Goal: Task Accomplishment & Management: Manage account settings

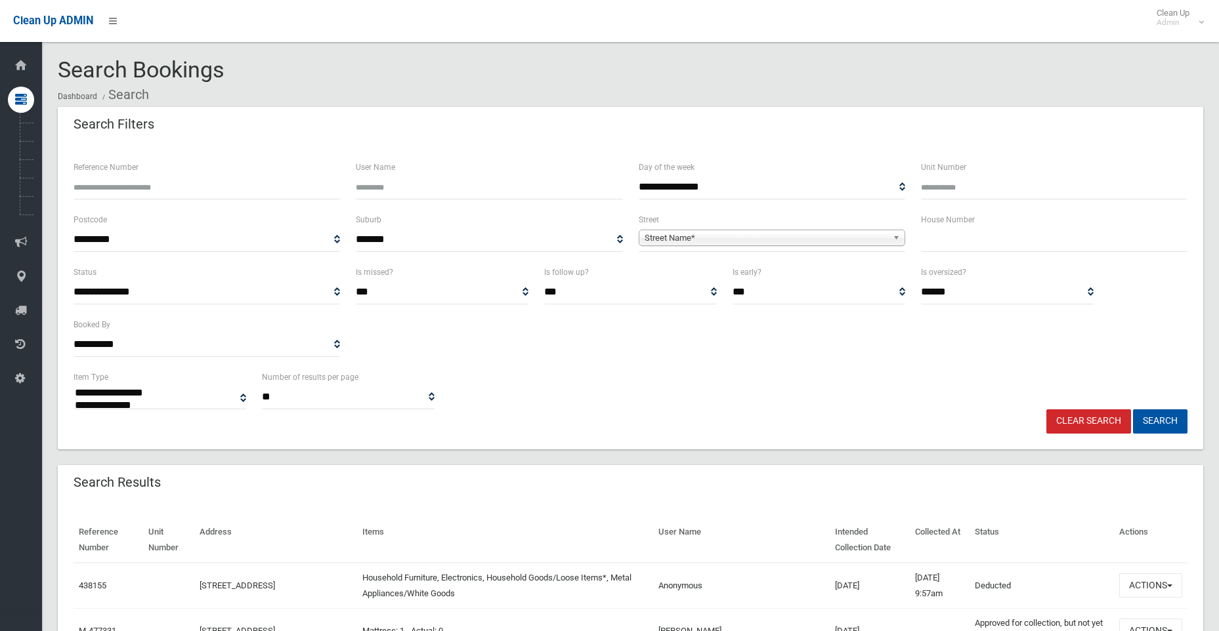
select select
click at [170, 187] on input "Reference Number" at bounding box center [206, 187] width 266 height 24
type input "******"
click at [1133, 409] on button "Search" at bounding box center [1160, 421] width 54 height 24
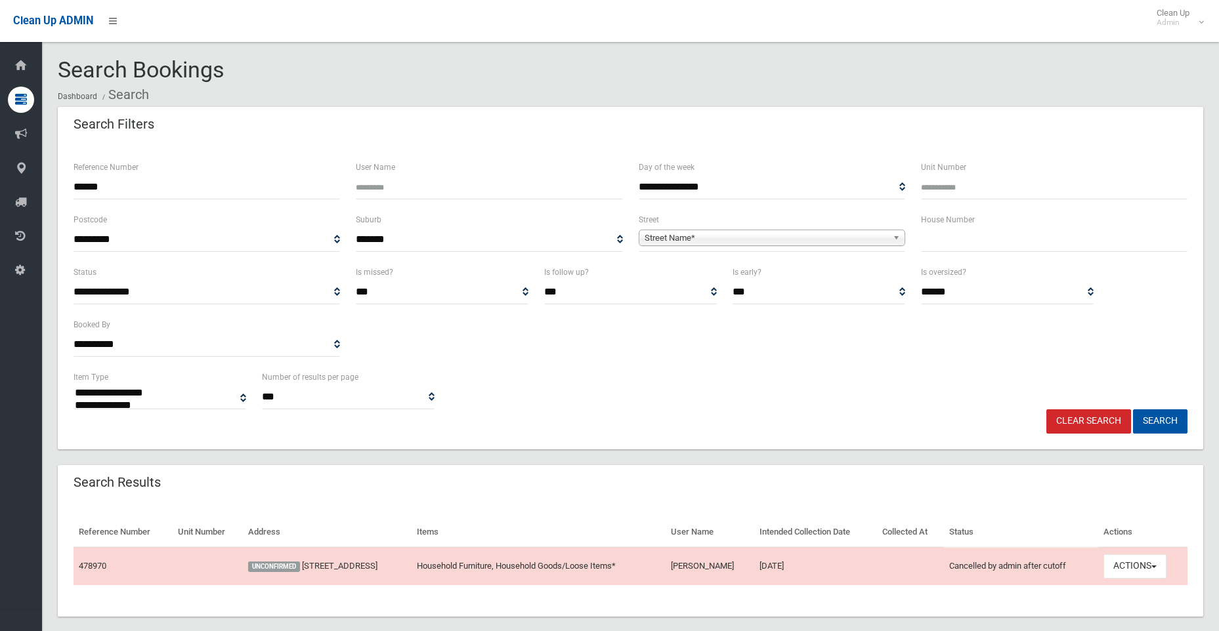
select select
click at [1121, 565] on button "Actions" at bounding box center [1134, 566] width 63 height 24
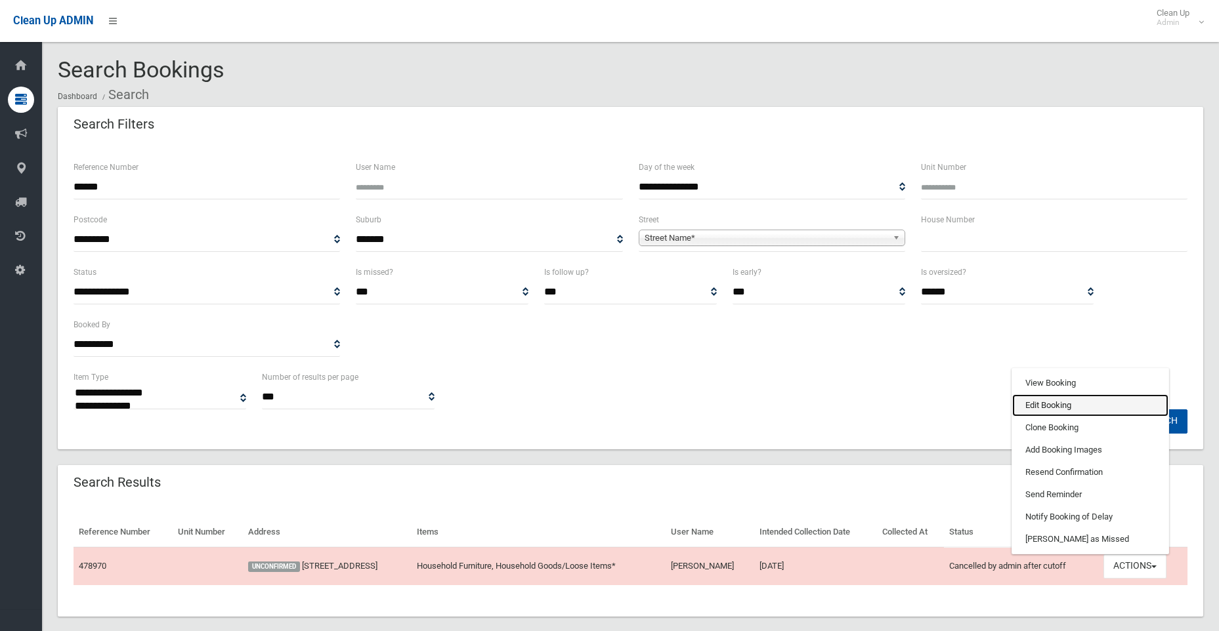
click at [1068, 407] on link "Edit Booking" at bounding box center [1090, 405] width 156 height 22
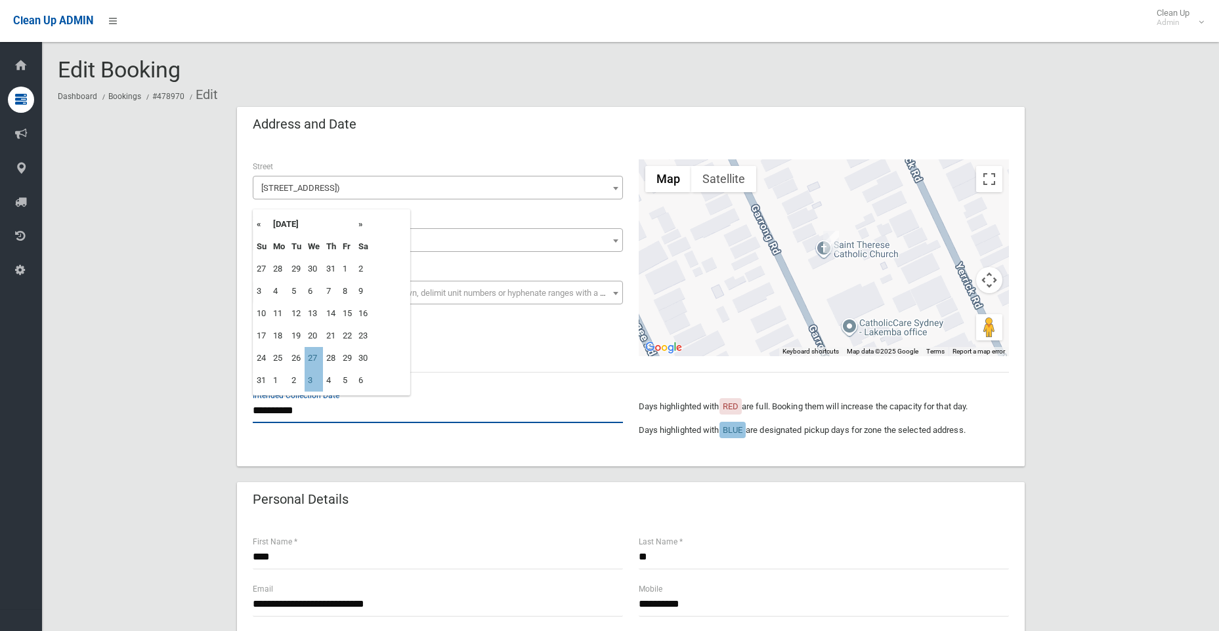
click at [275, 415] on input "**********" at bounding box center [438, 411] width 370 height 24
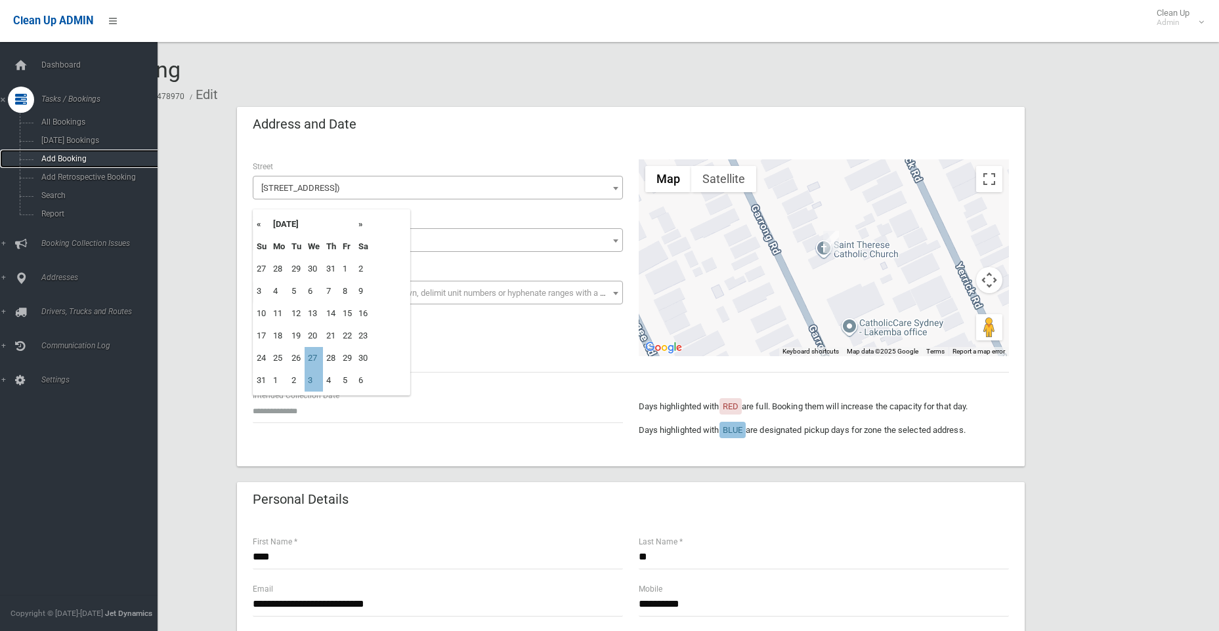
click at [60, 159] on span "Add Booking" at bounding box center [96, 158] width 119 height 9
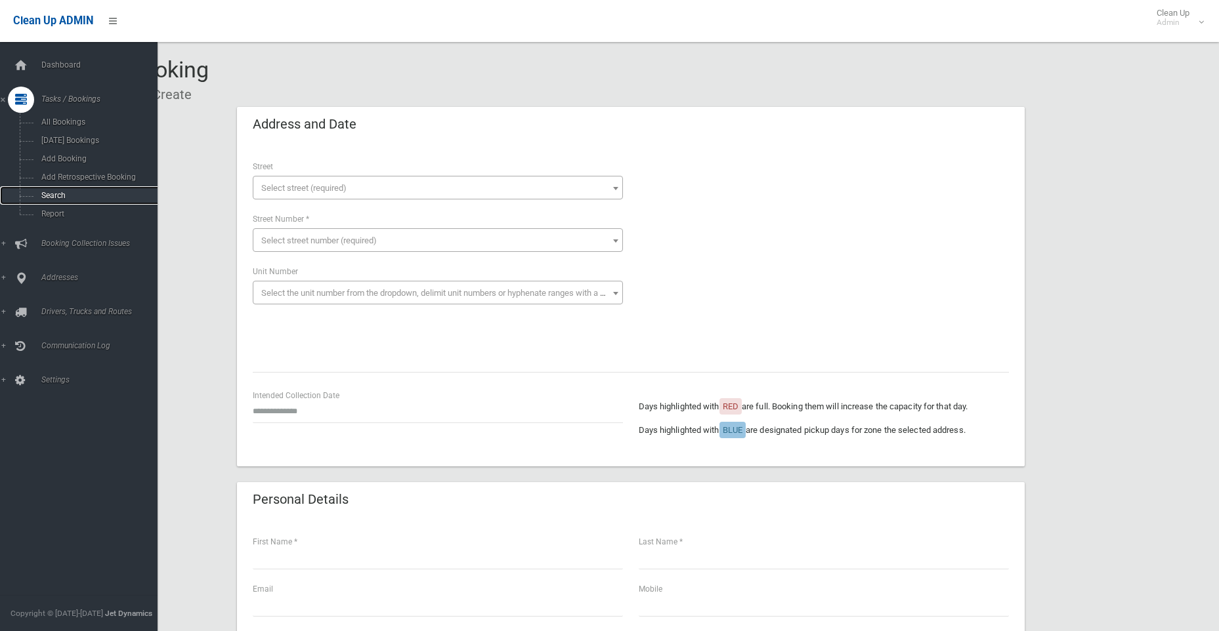
click at [54, 190] on link "Search" at bounding box center [83, 195] width 167 height 18
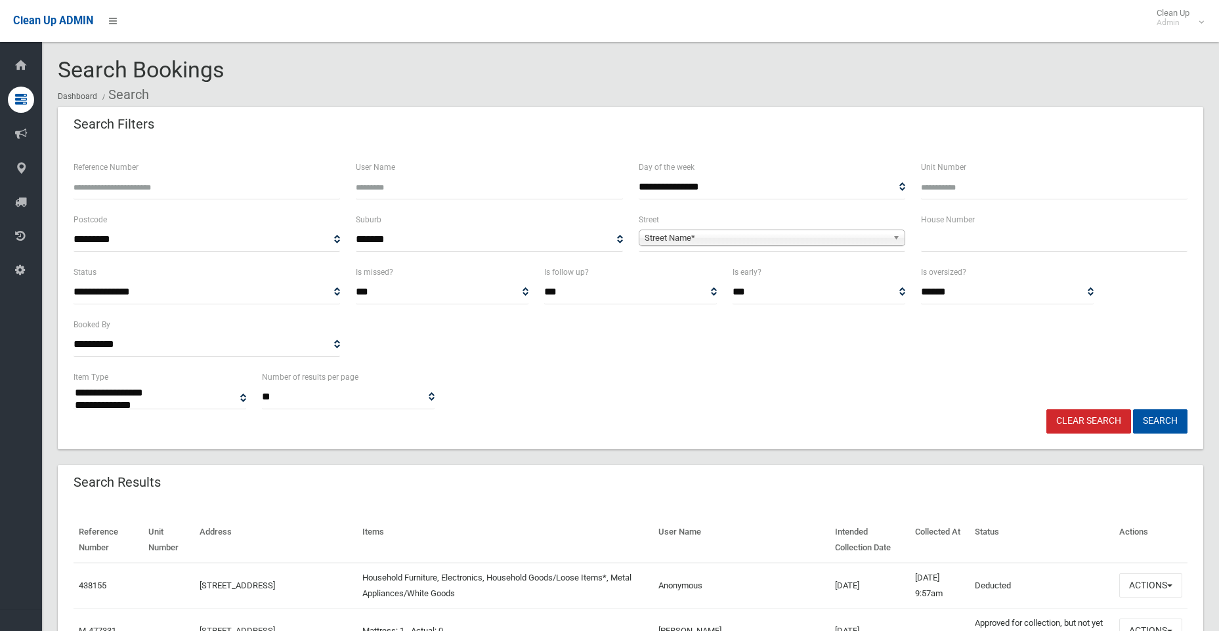
select select
click at [104, 189] on input "Reference Number" at bounding box center [206, 187] width 266 height 24
type input "******"
click at [1147, 423] on button "Search" at bounding box center [1160, 421] width 54 height 24
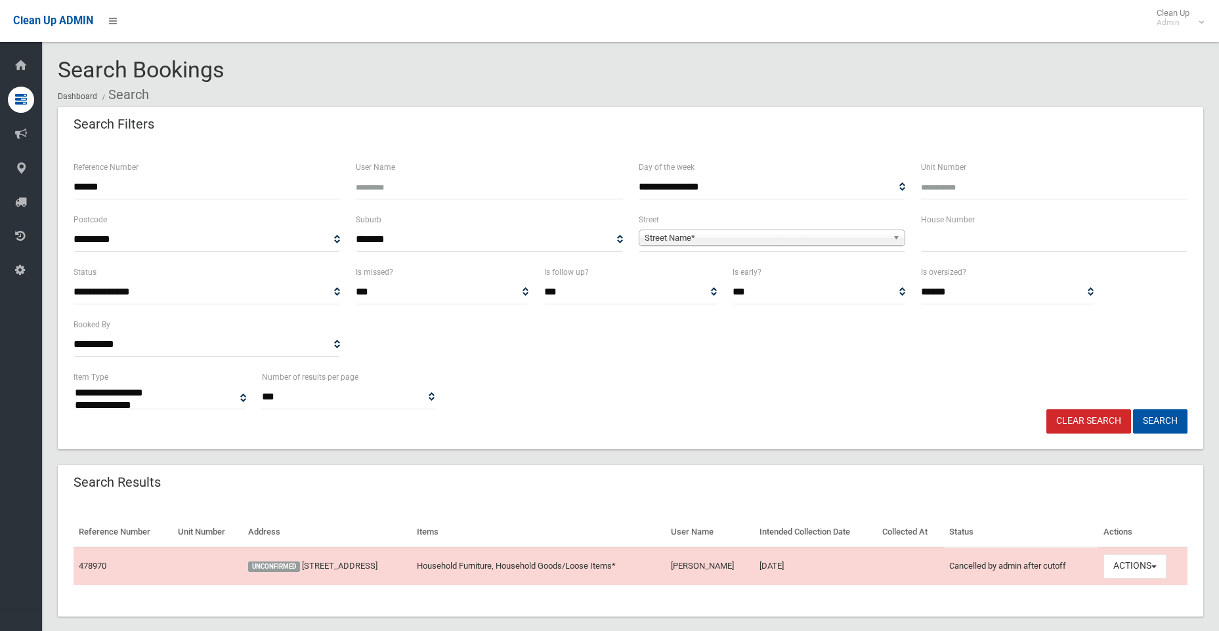
select select
click at [1127, 569] on button "Actions" at bounding box center [1134, 566] width 63 height 24
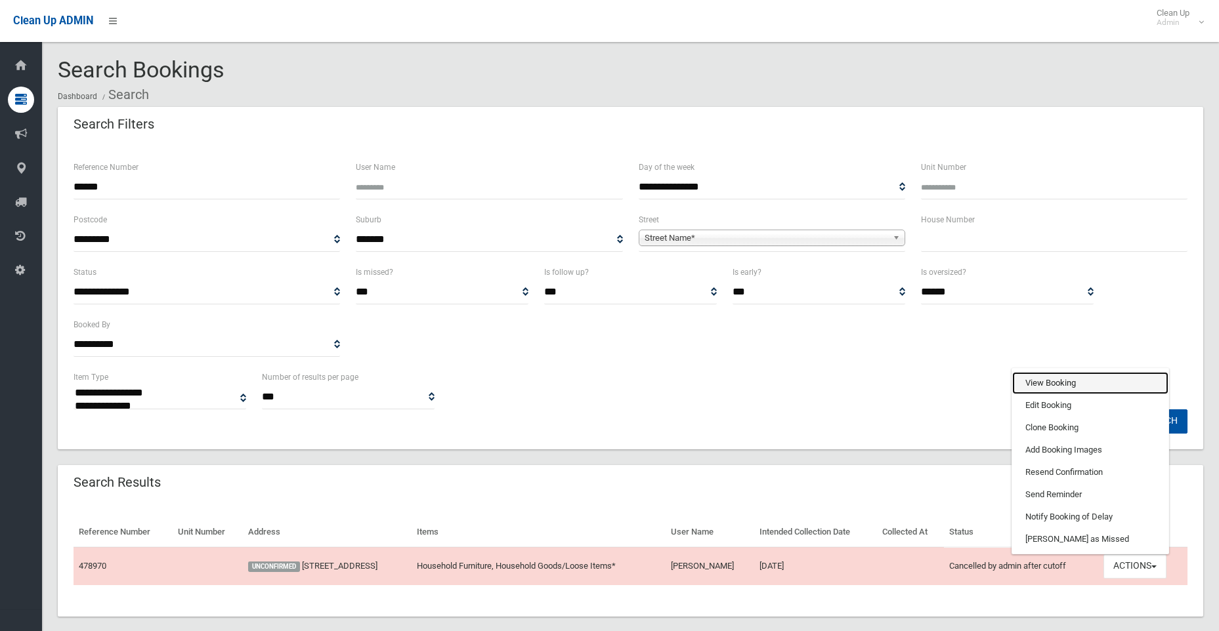
click at [1068, 383] on link "View Booking" at bounding box center [1090, 383] width 156 height 22
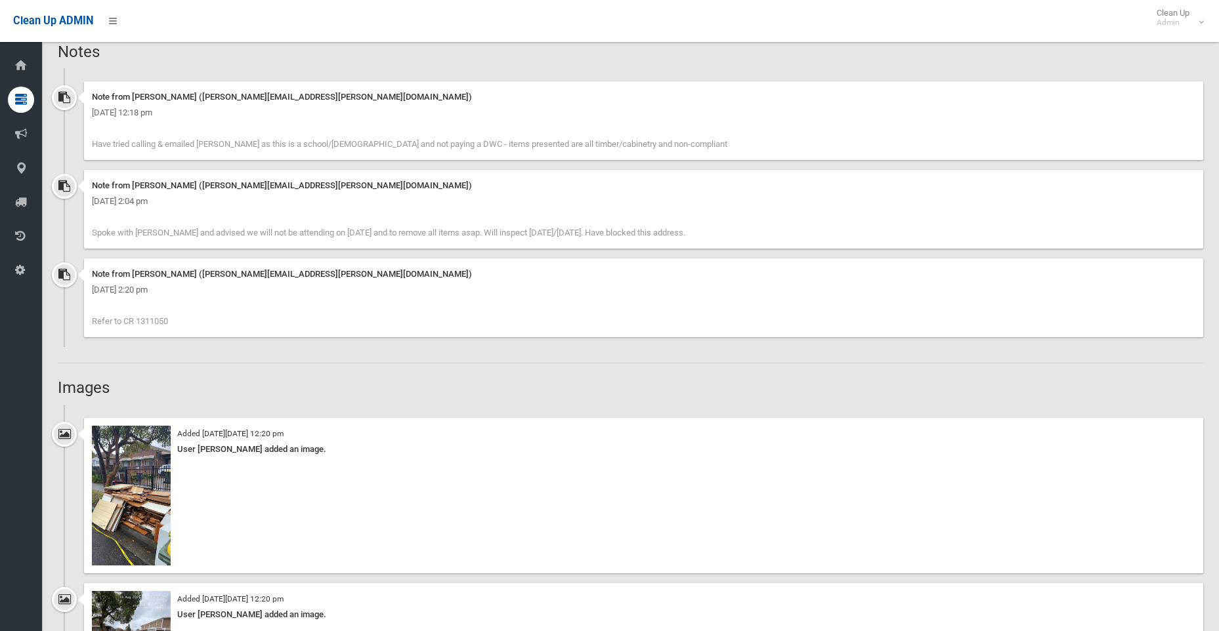
scroll to position [853, 0]
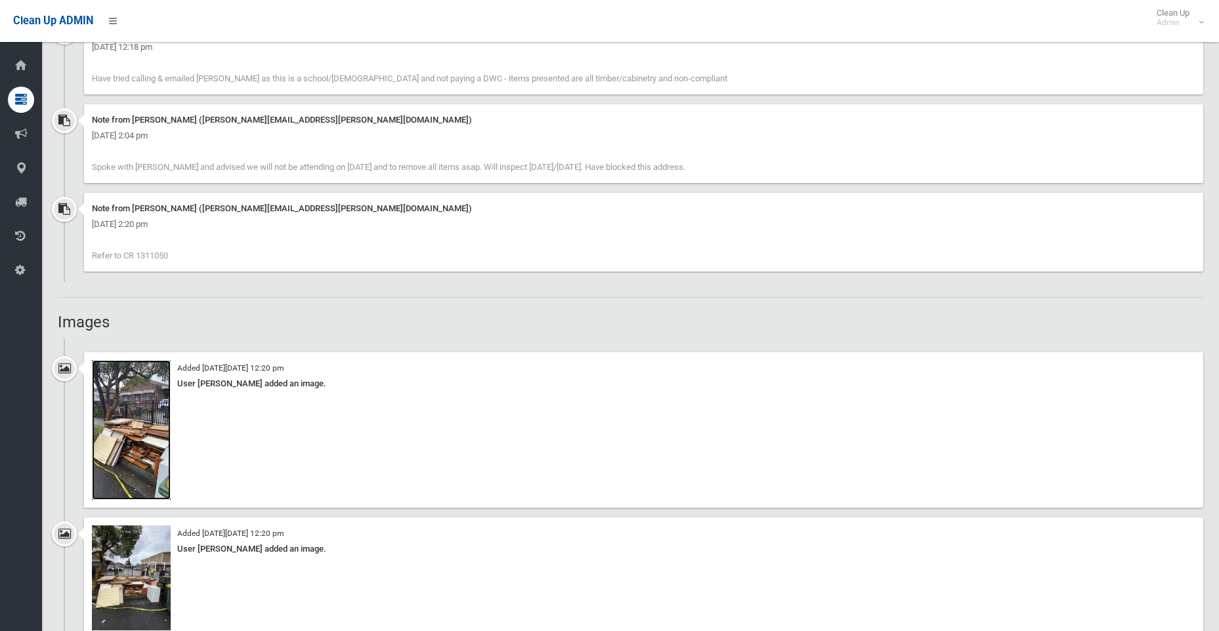
click at [135, 427] on img at bounding box center [131, 430] width 79 height 140
click at [154, 562] on img at bounding box center [131, 578] width 79 height 105
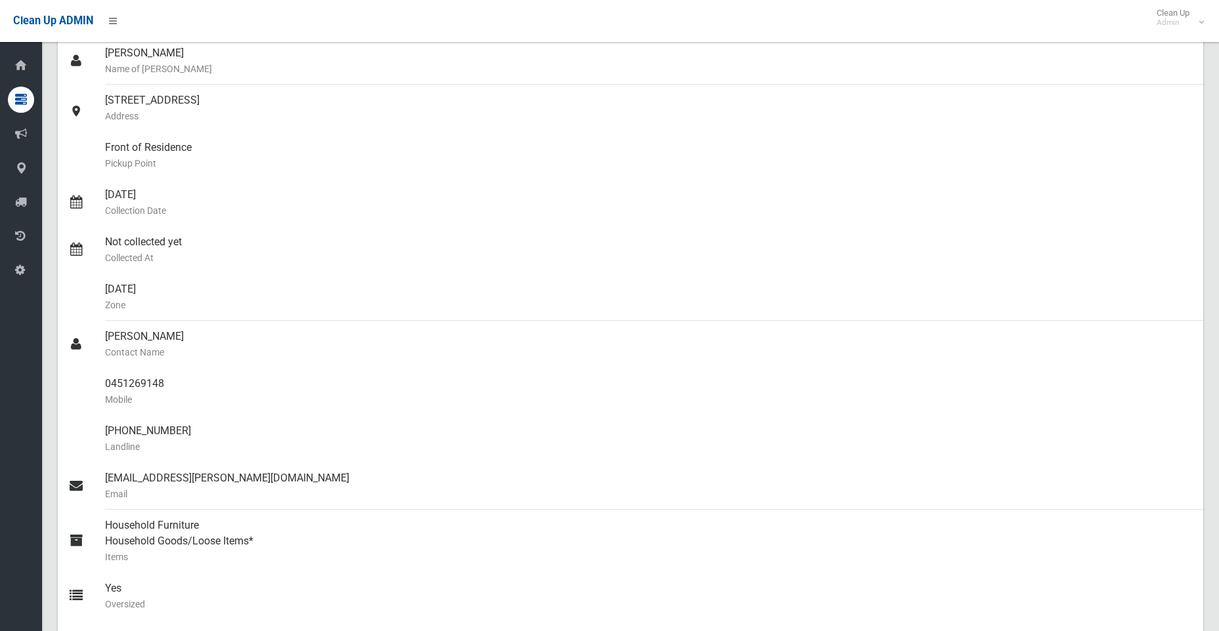
scroll to position [0, 0]
